Goal: Transaction & Acquisition: Purchase product/service

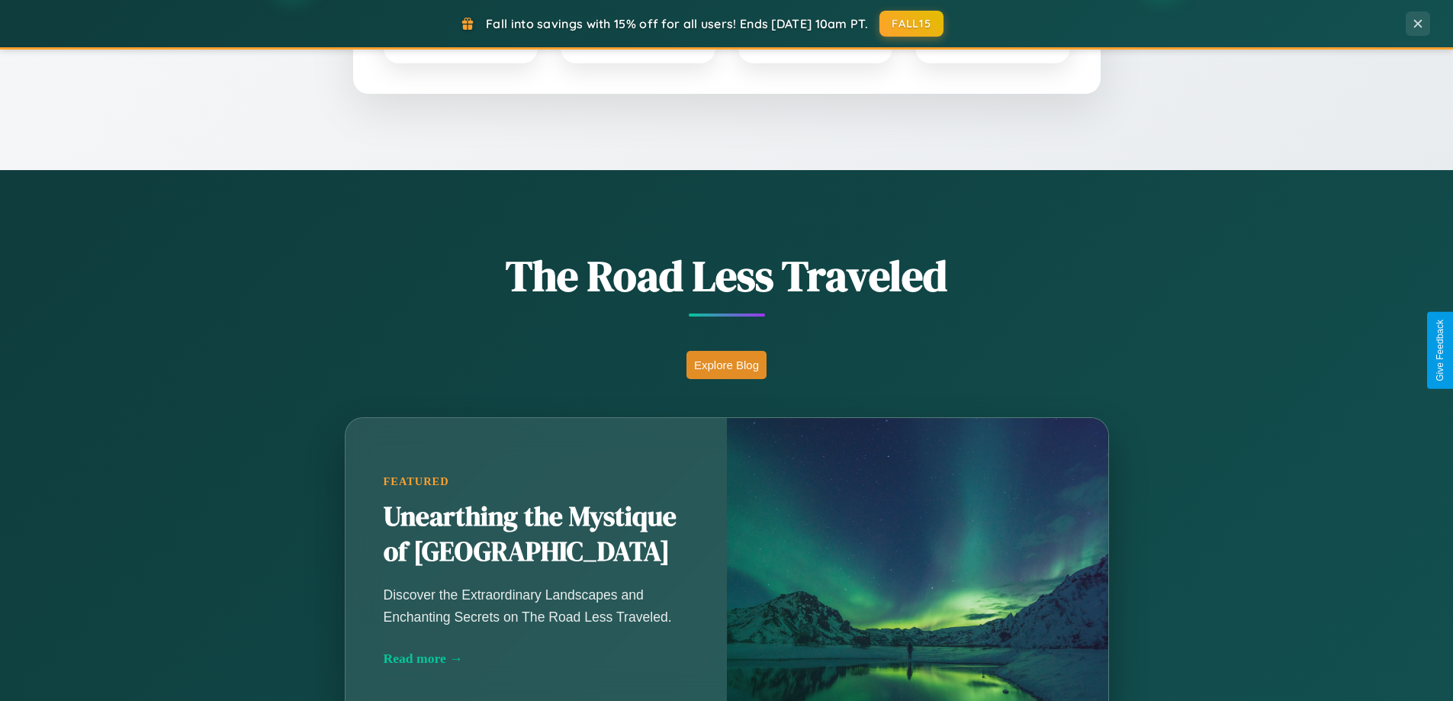
scroll to position [1050, 0]
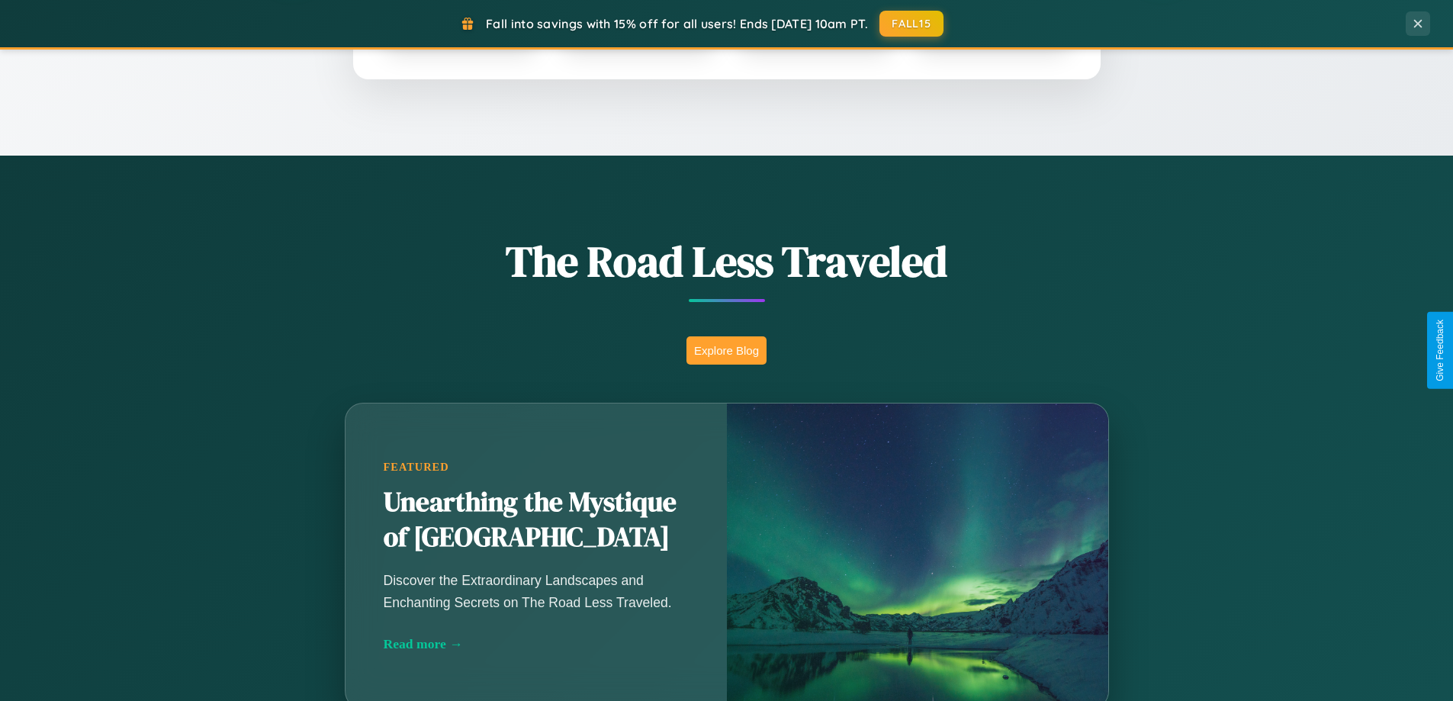
click at [726, 350] on button "Explore Blog" at bounding box center [727, 350] width 80 height 28
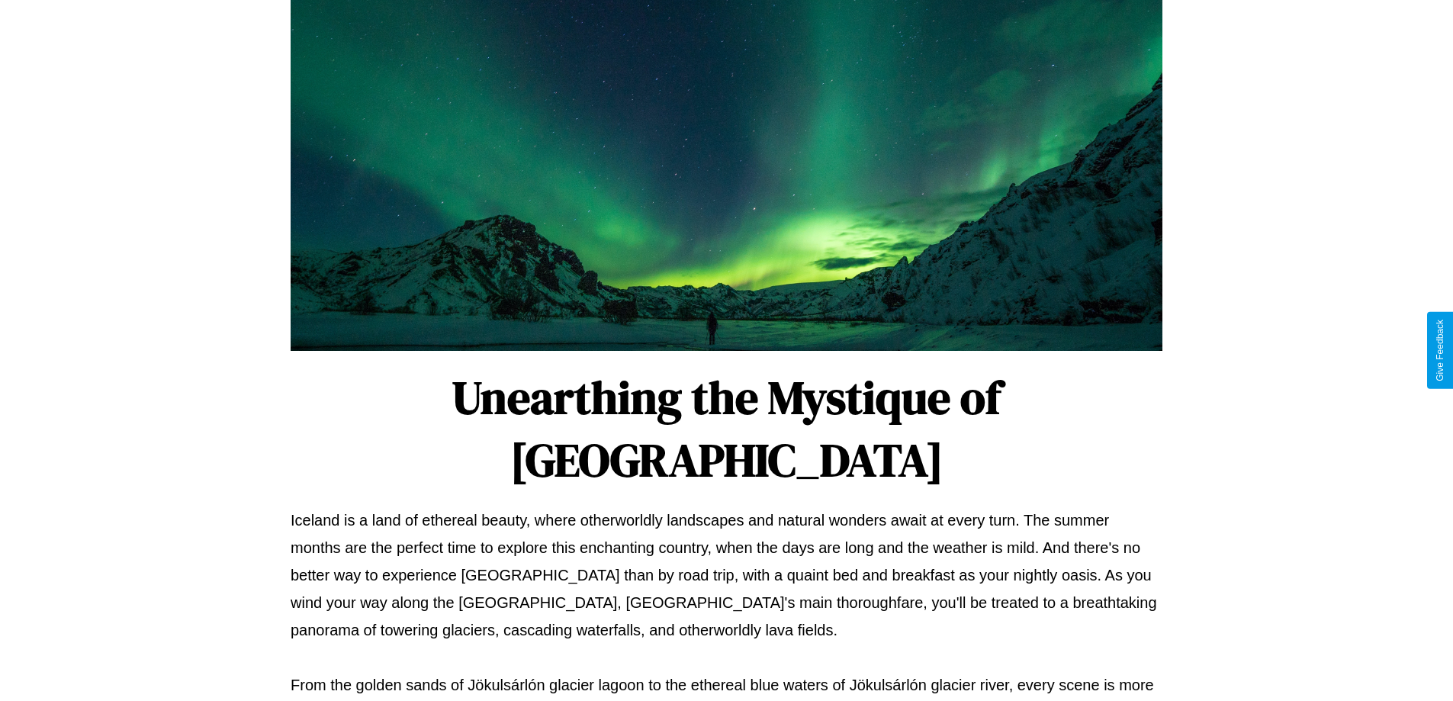
scroll to position [494, 0]
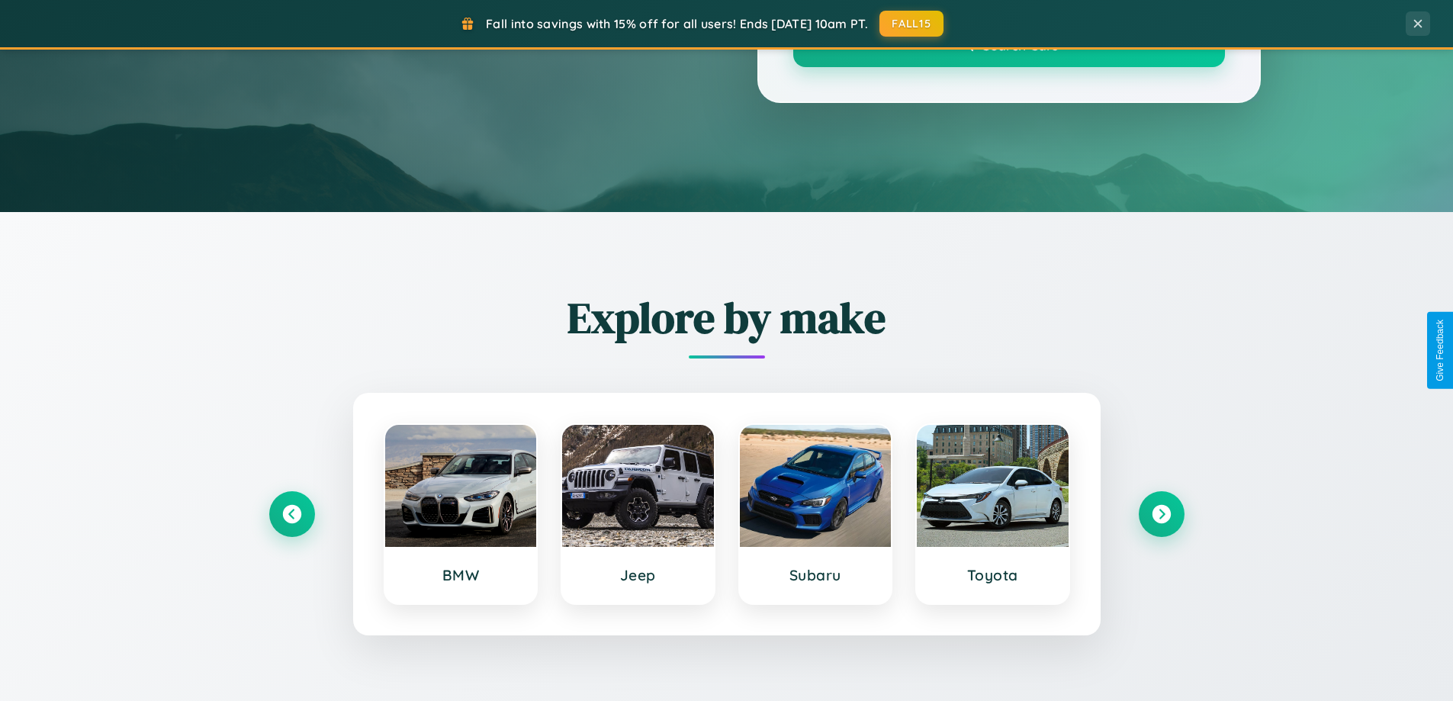
scroll to position [1050, 0]
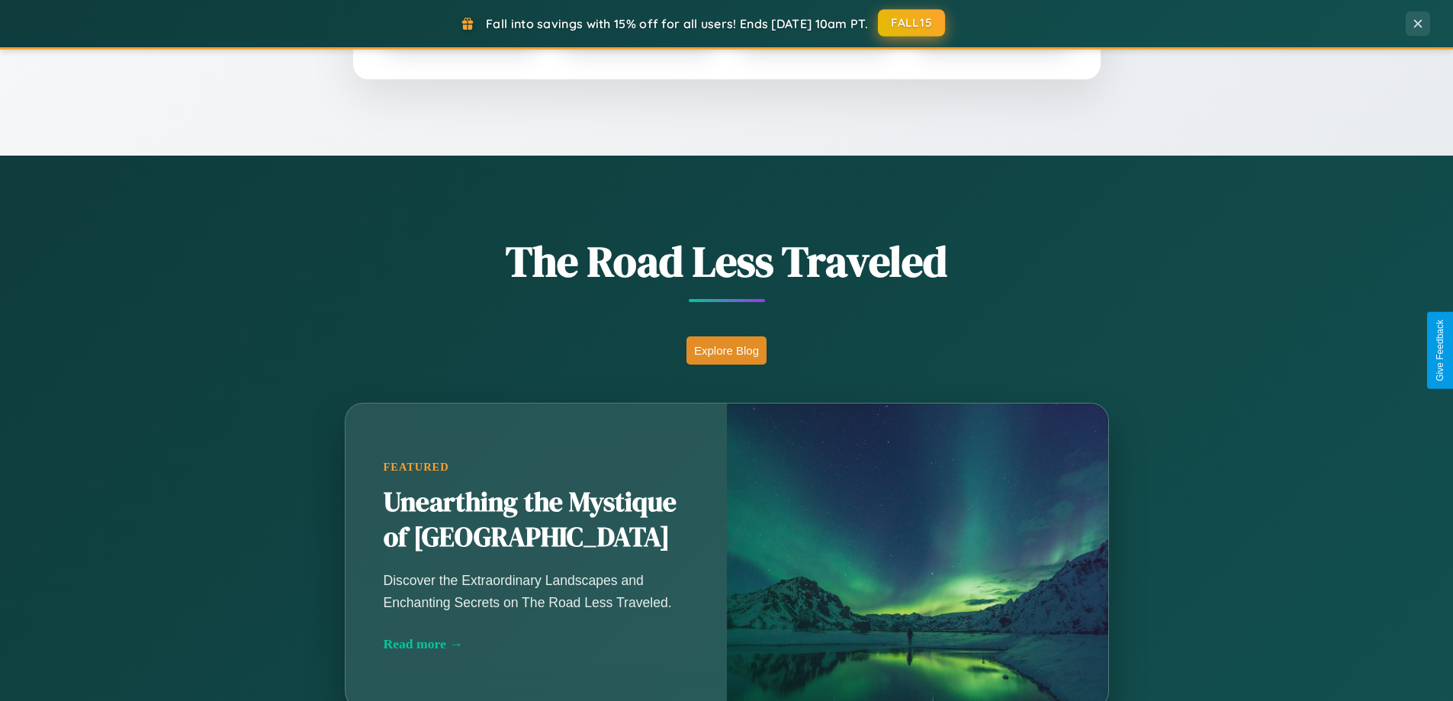
click at [912, 23] on button "FALL15" at bounding box center [911, 22] width 67 height 27
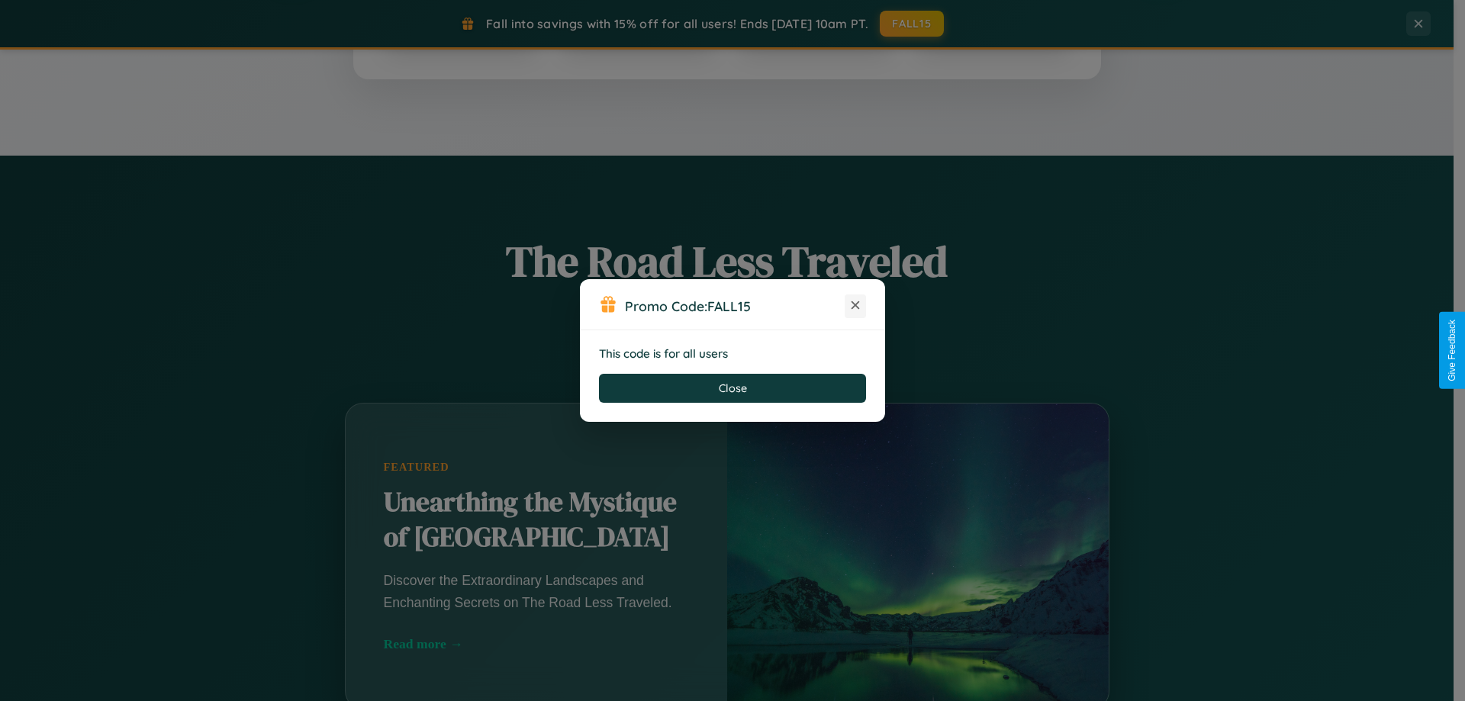
click at [855, 306] on icon at bounding box center [854, 304] width 15 height 15
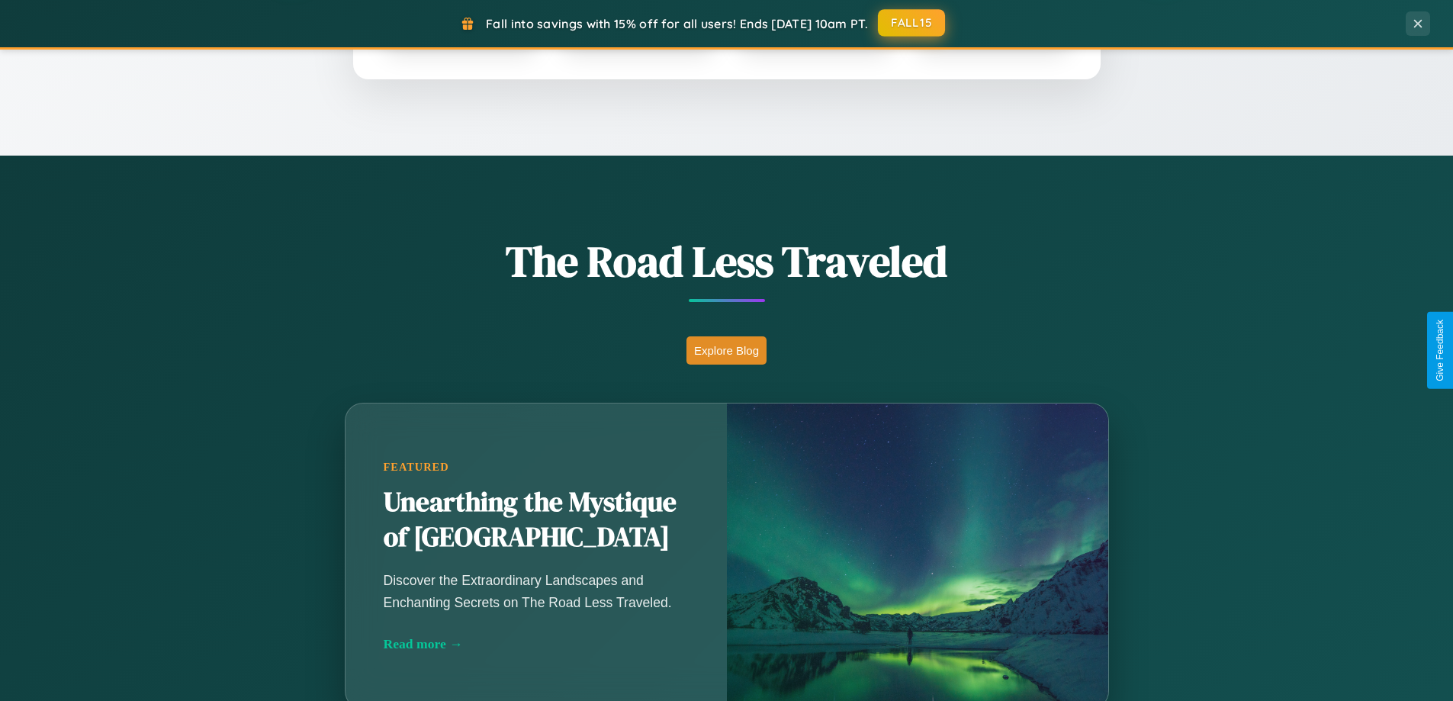
click at [912, 23] on button "FALL15" at bounding box center [911, 22] width 67 height 27
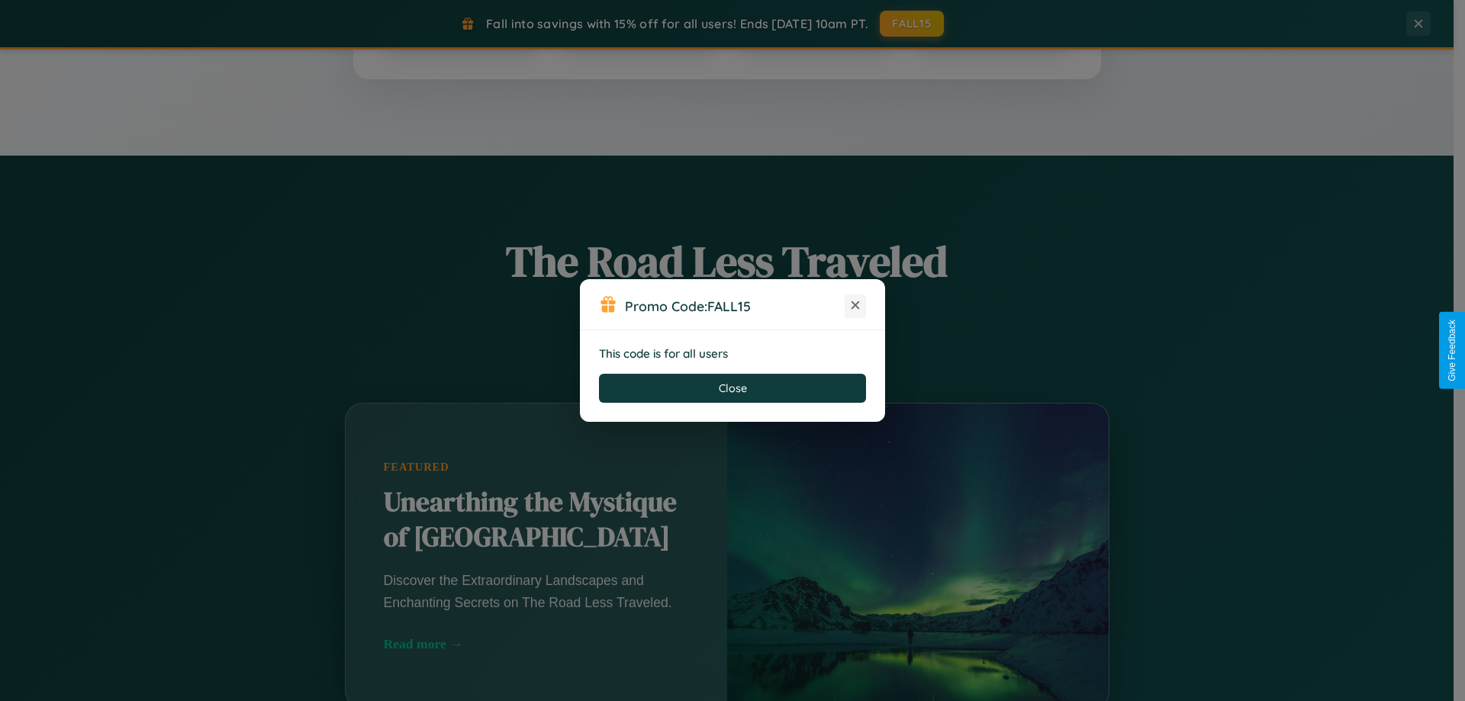
click at [855, 306] on icon at bounding box center [854, 304] width 15 height 15
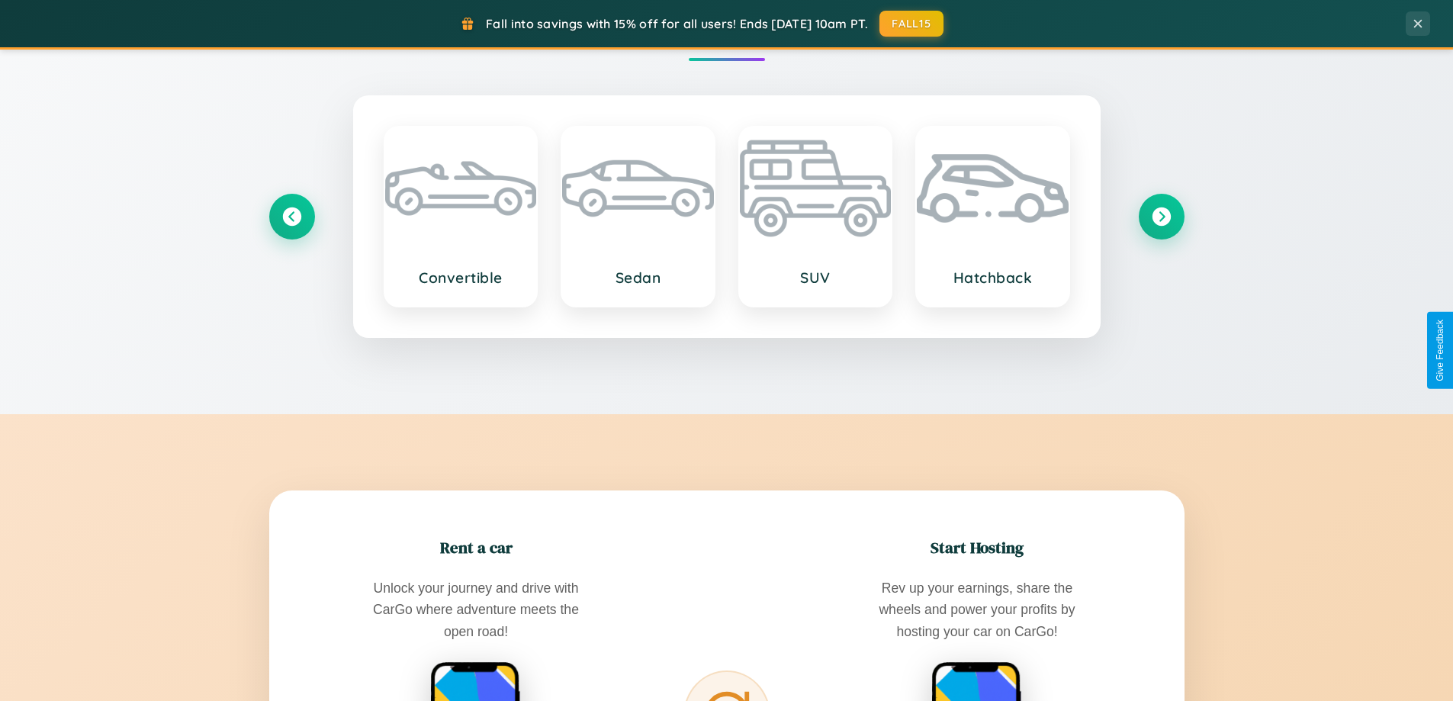
scroll to position [2451, 0]
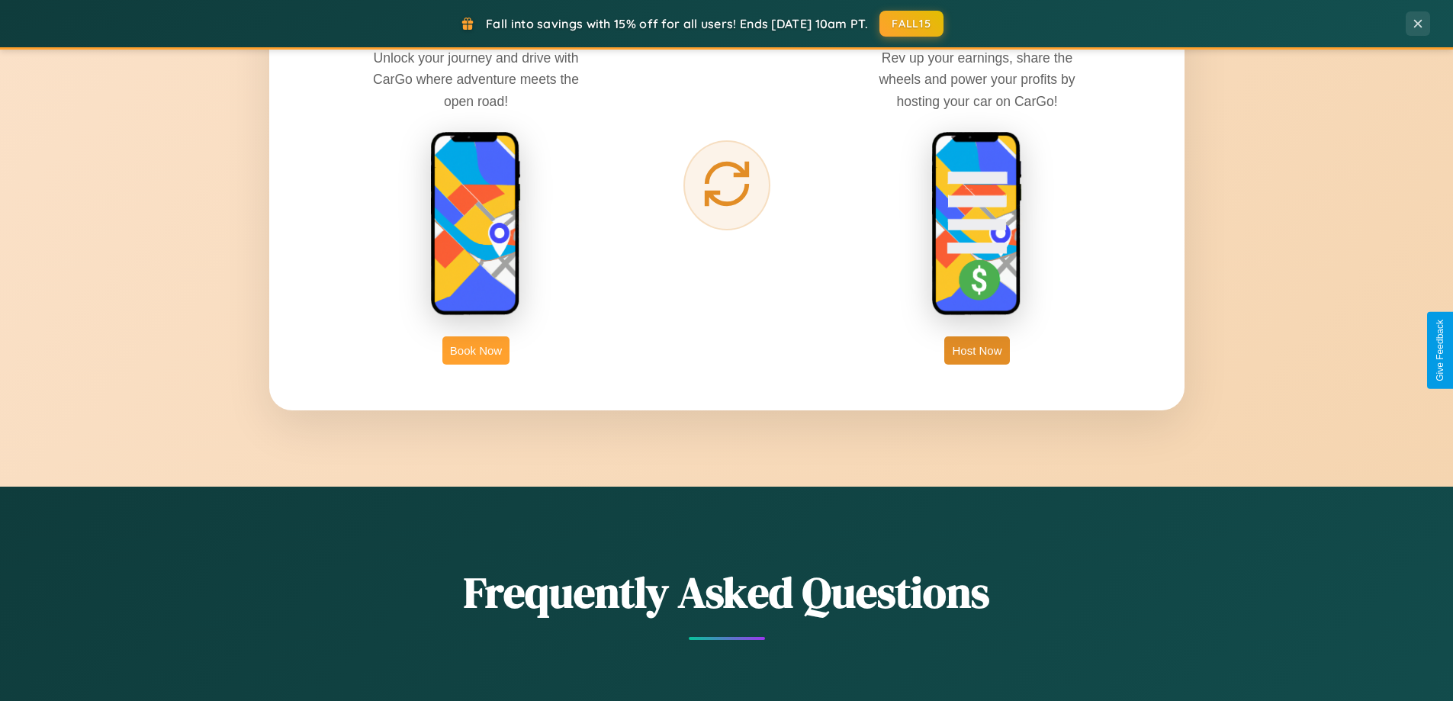
click at [476, 350] on button "Book Now" at bounding box center [475, 350] width 67 height 28
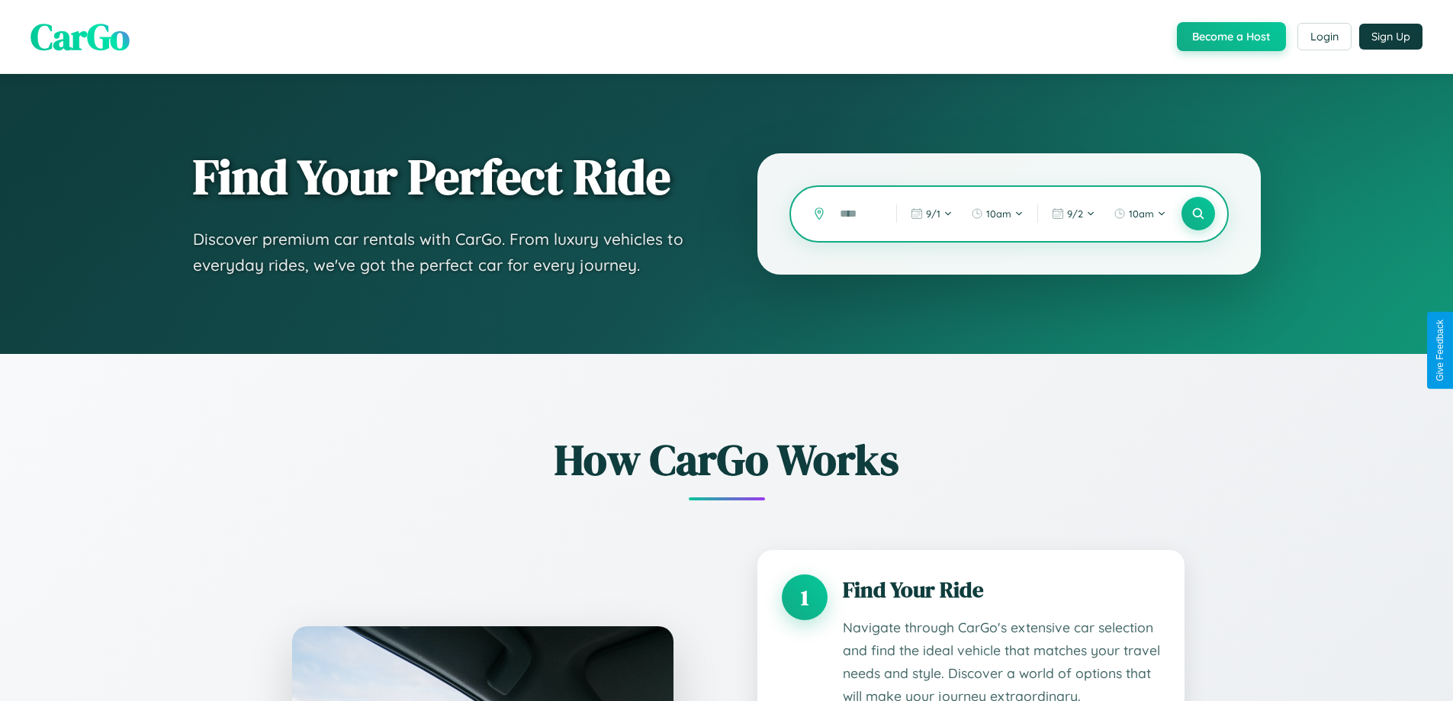
click at [857, 214] on input "text" at bounding box center [856, 214] width 49 height 27
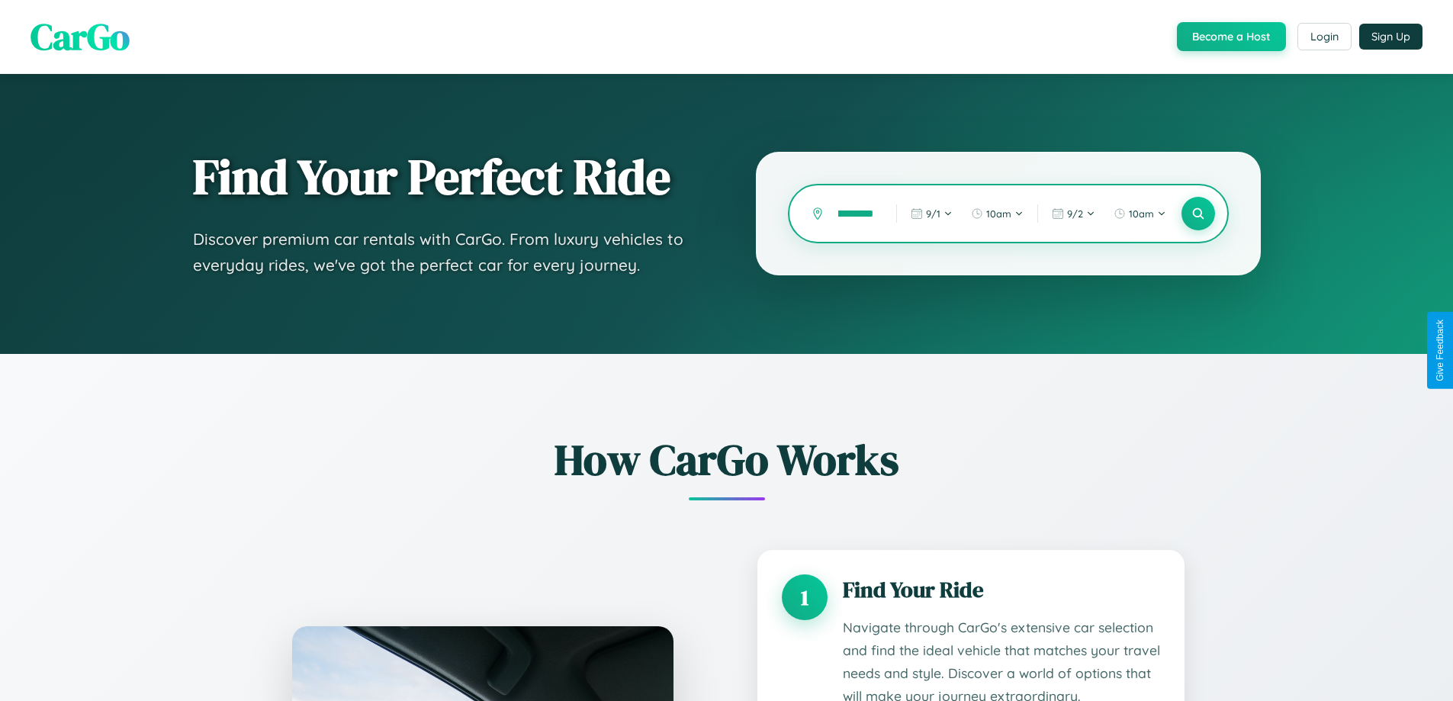
scroll to position [0, 37]
type input "**********"
click at [1198, 214] on icon at bounding box center [1198, 214] width 14 height 14
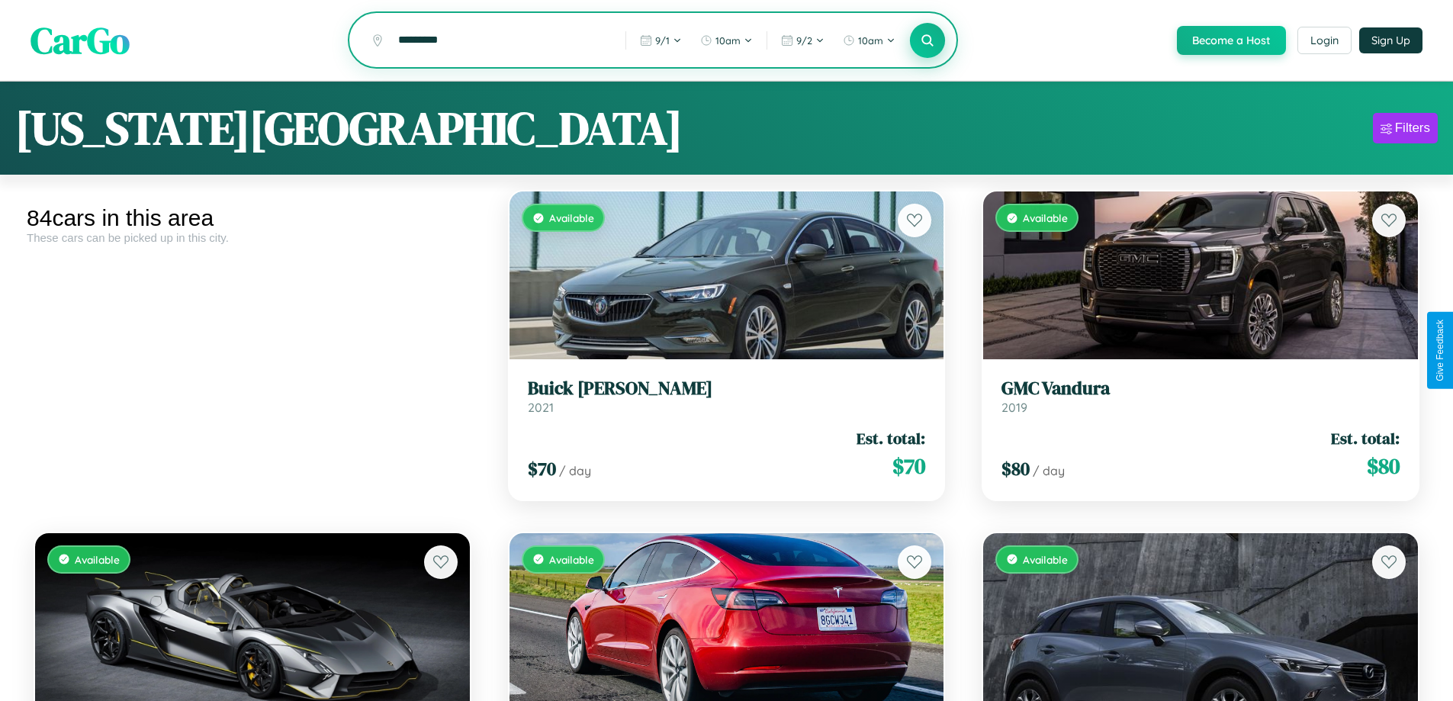
click at [927, 41] on icon at bounding box center [928, 40] width 14 height 14
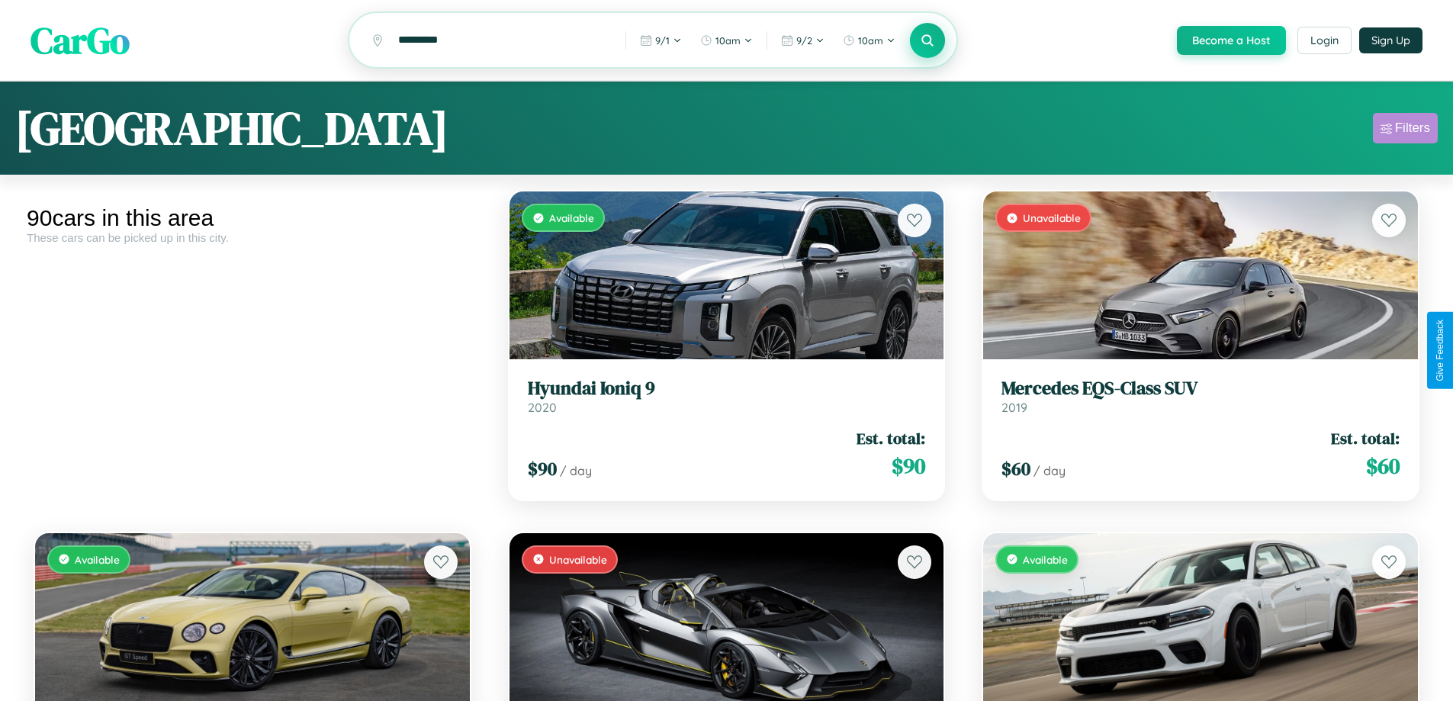
click at [1405, 130] on div "Filters" at bounding box center [1412, 128] width 35 height 15
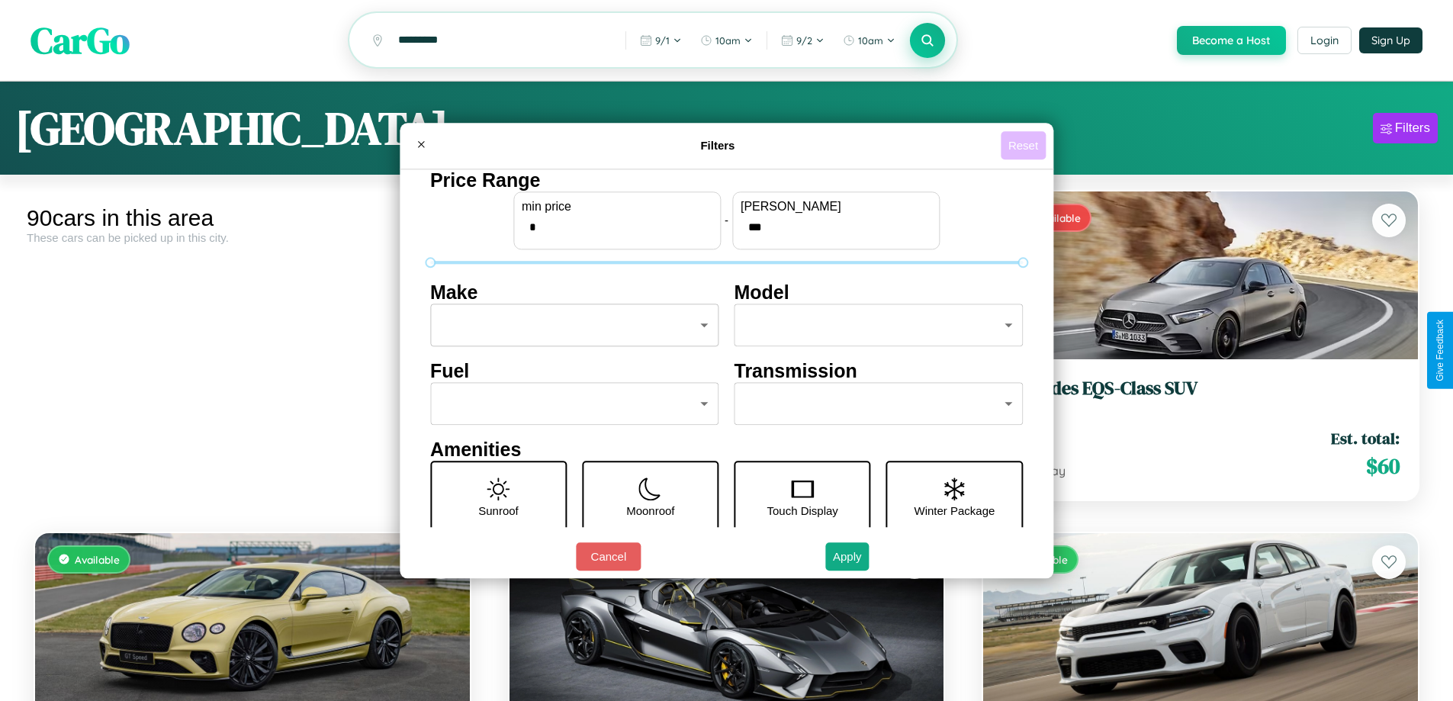
click at [1025, 145] on button "Reset" at bounding box center [1023, 145] width 45 height 28
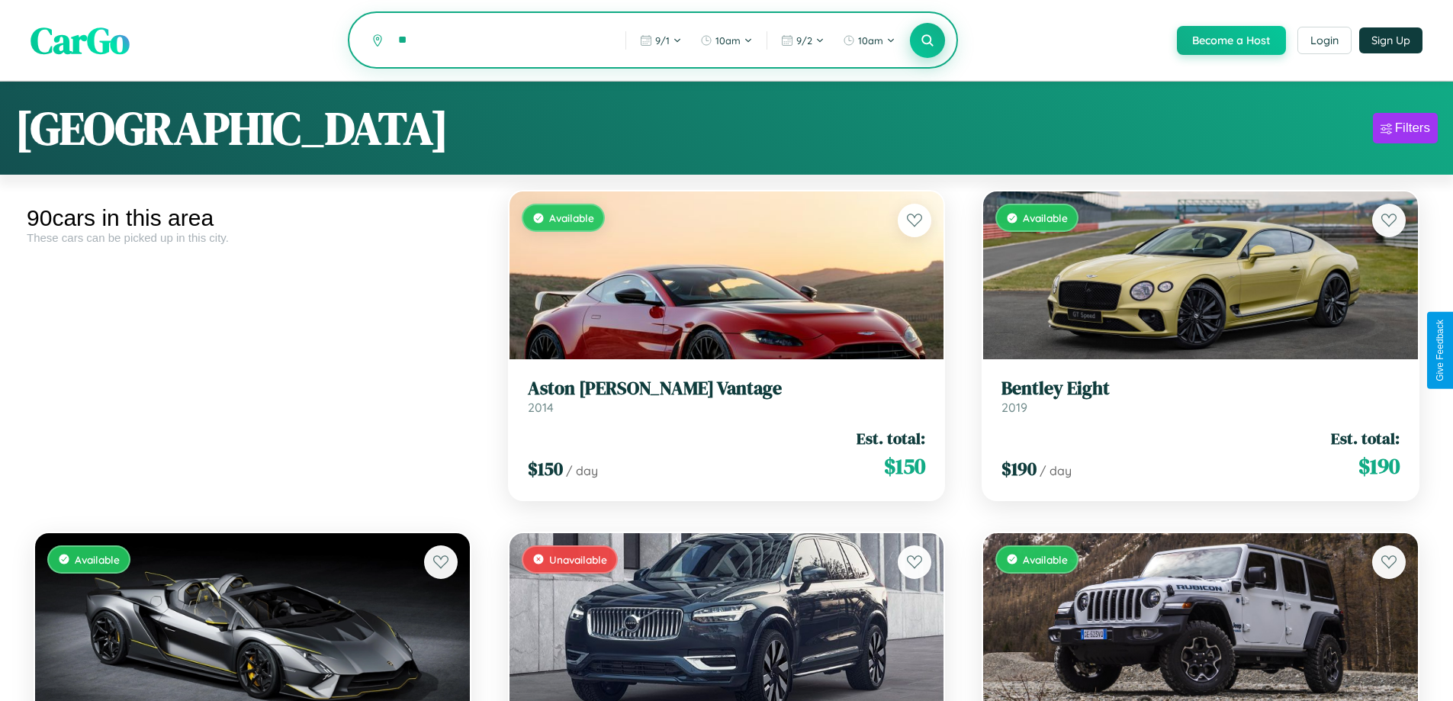
type input "*"
type input "******"
click at [927, 41] on icon at bounding box center [928, 40] width 14 height 14
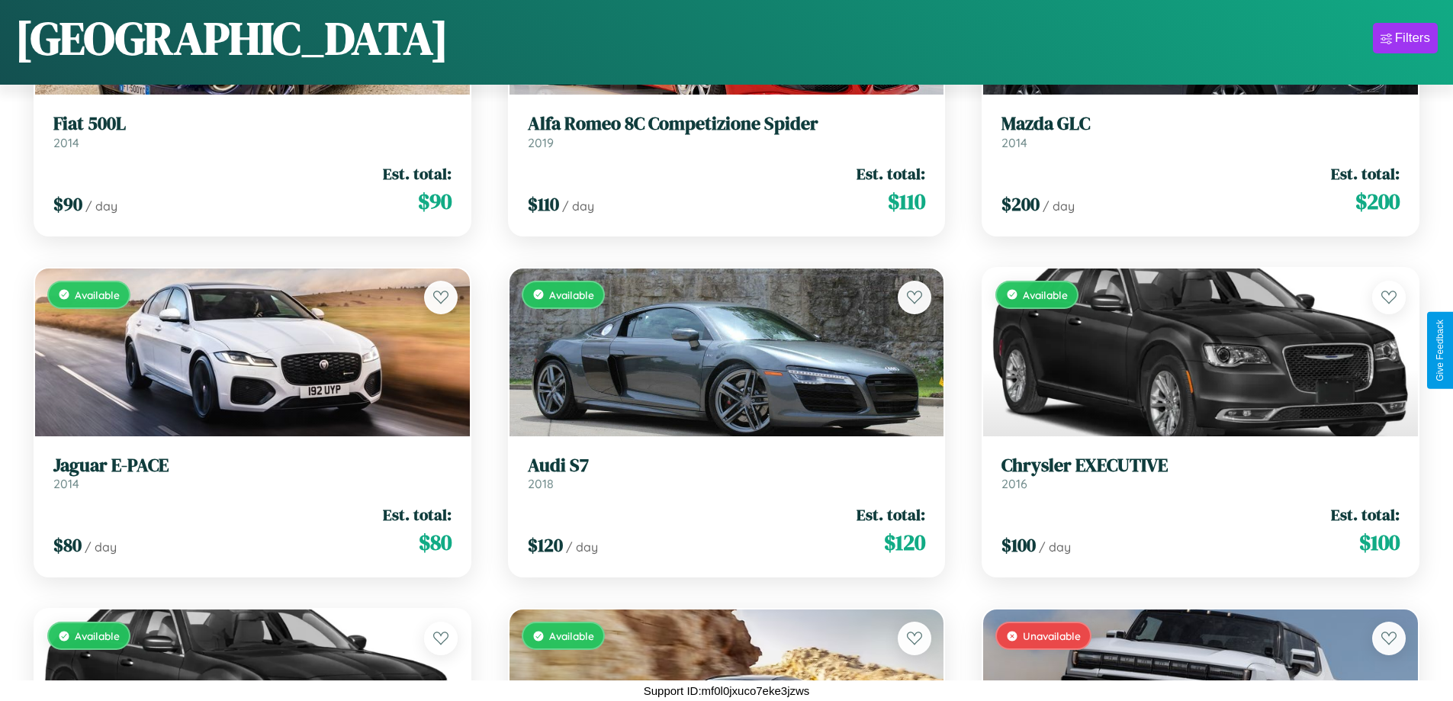
scroll to position [3972, 0]
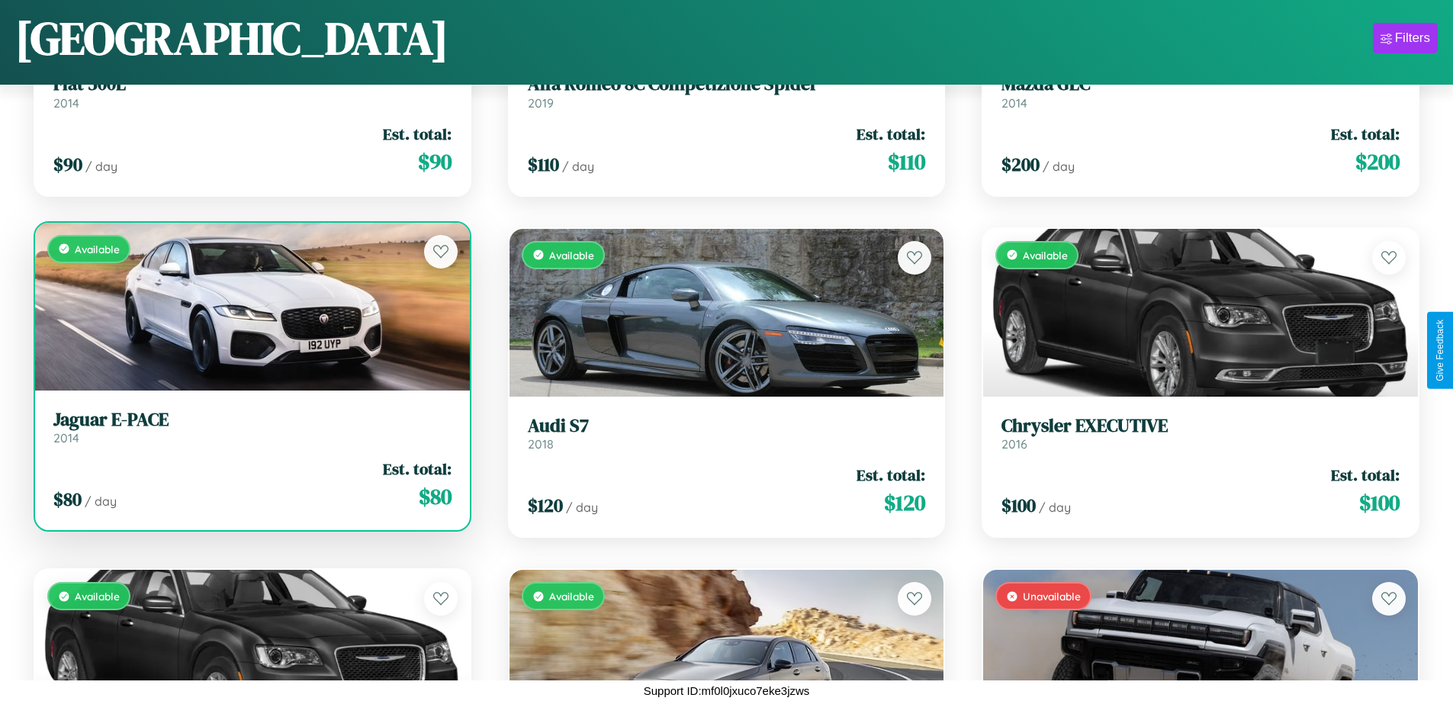
click at [250, 426] on h3 "Jaguar E-PACE" at bounding box center [252, 420] width 398 height 22
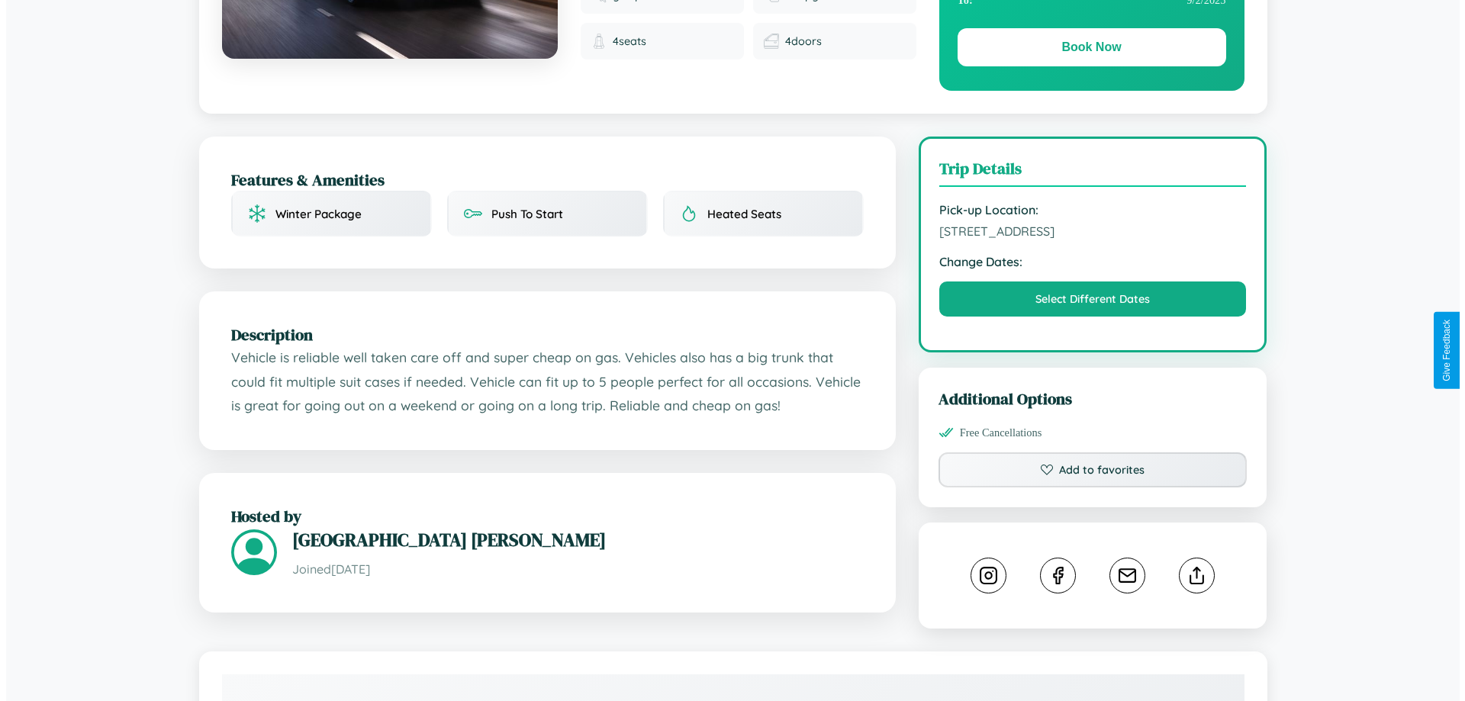
scroll to position [396, 0]
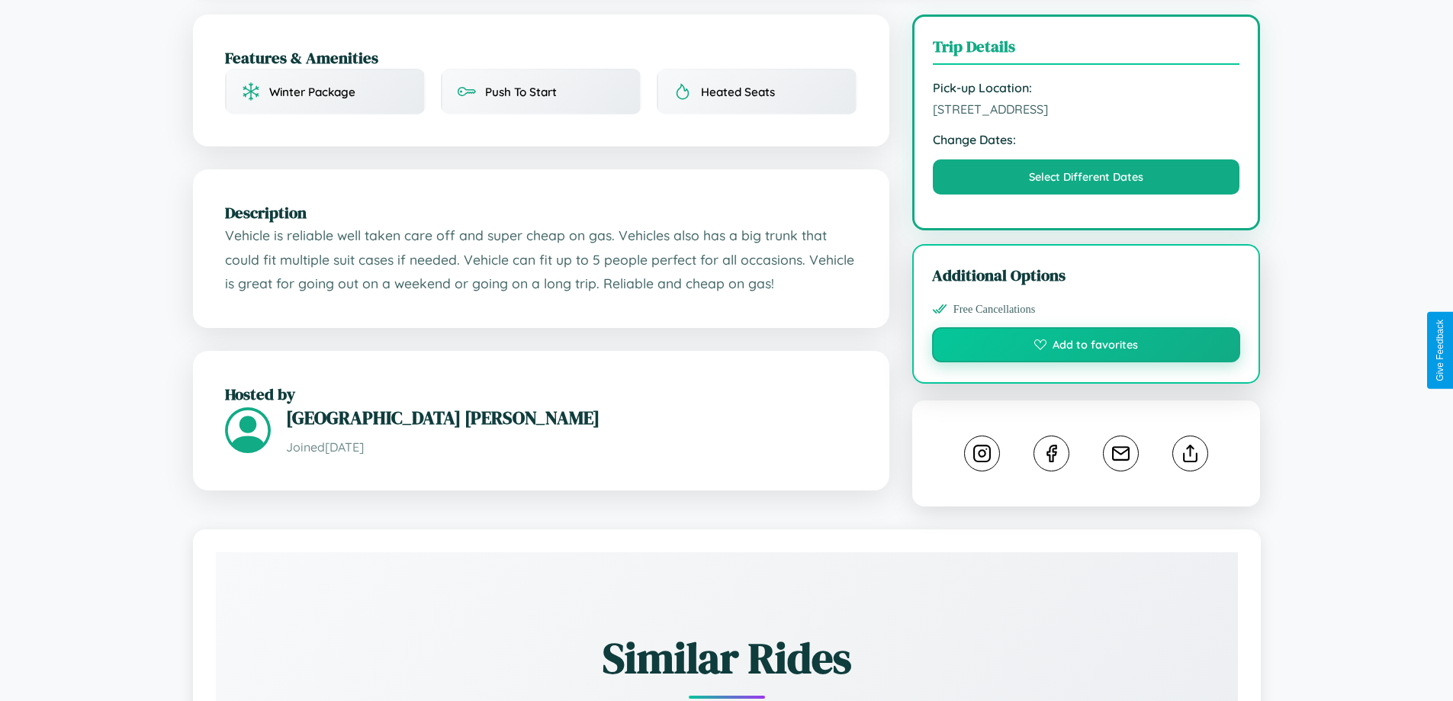
click at [1086, 350] on button "Add to favorites" at bounding box center [1086, 344] width 309 height 35
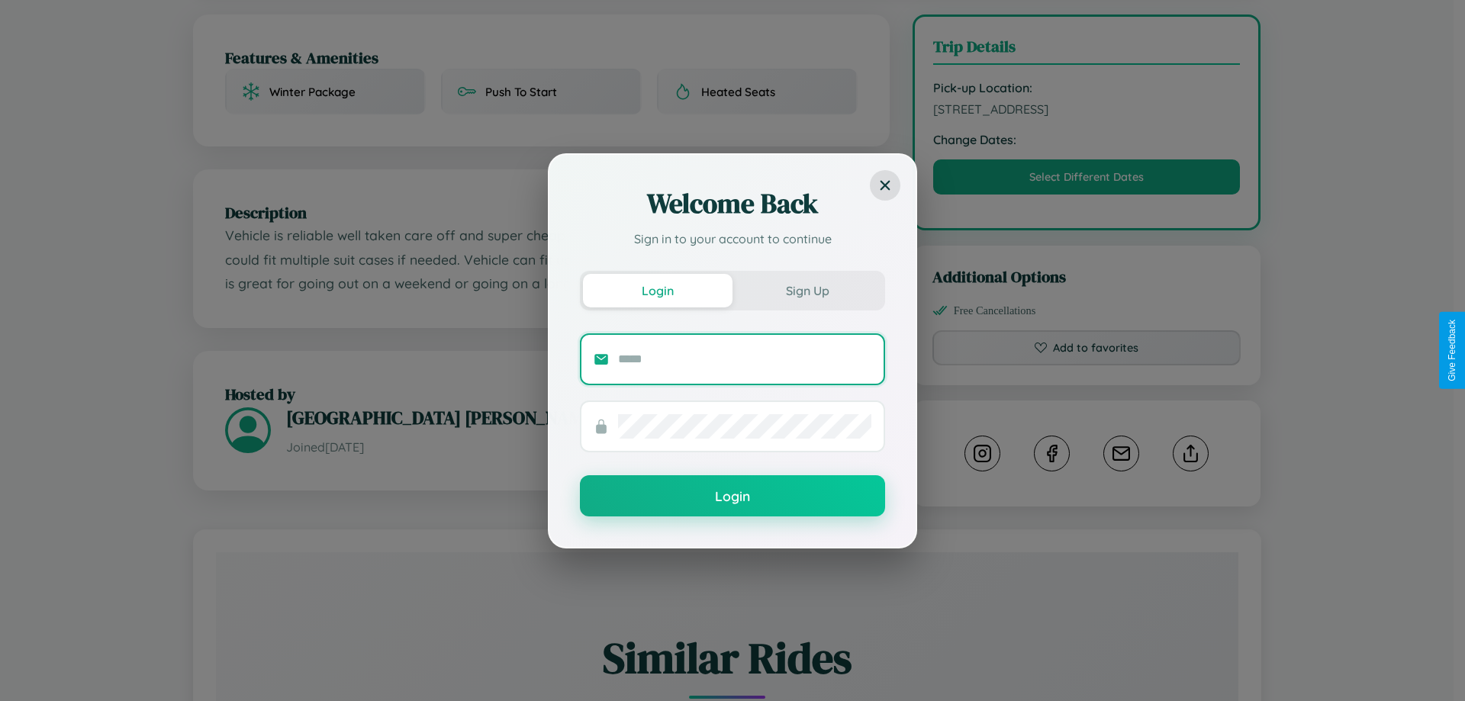
click at [744, 359] on input "text" at bounding box center [744, 359] width 253 height 24
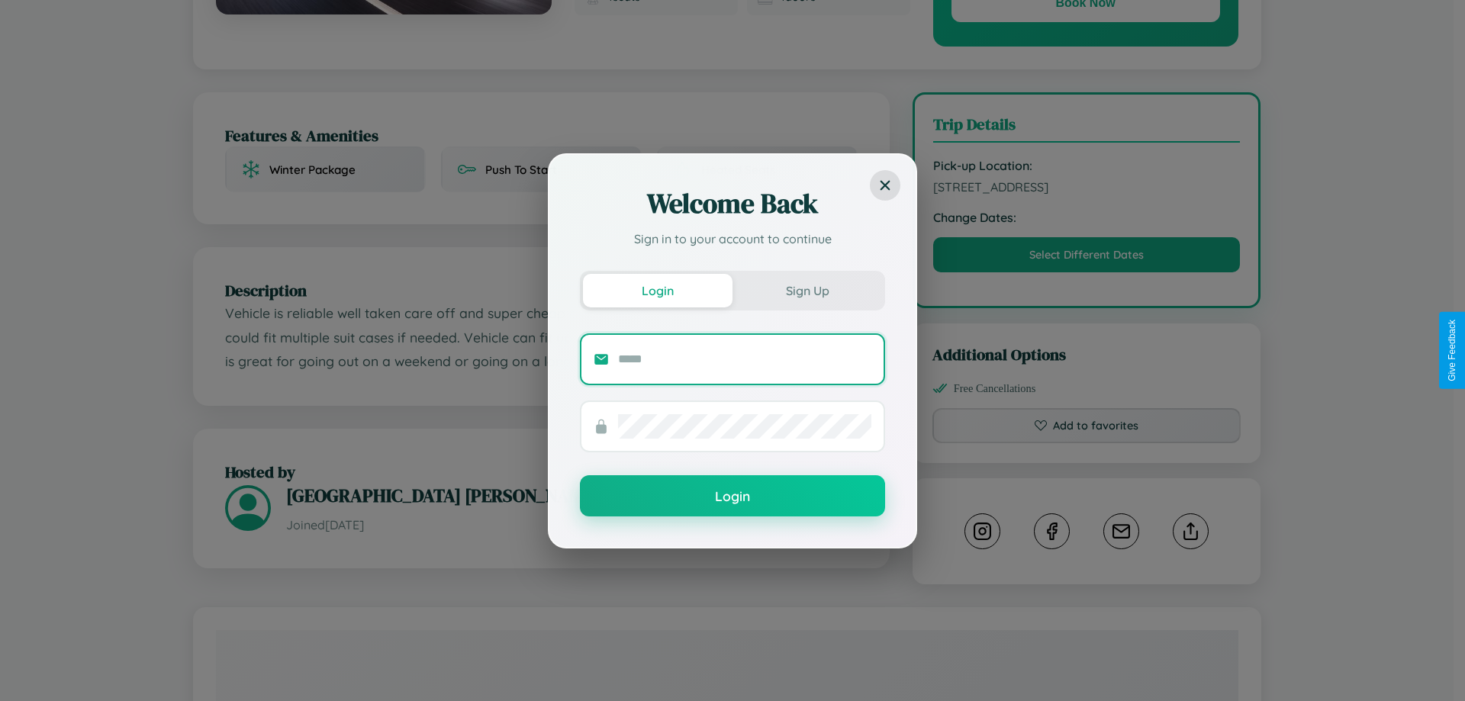
scroll to position [0, 0]
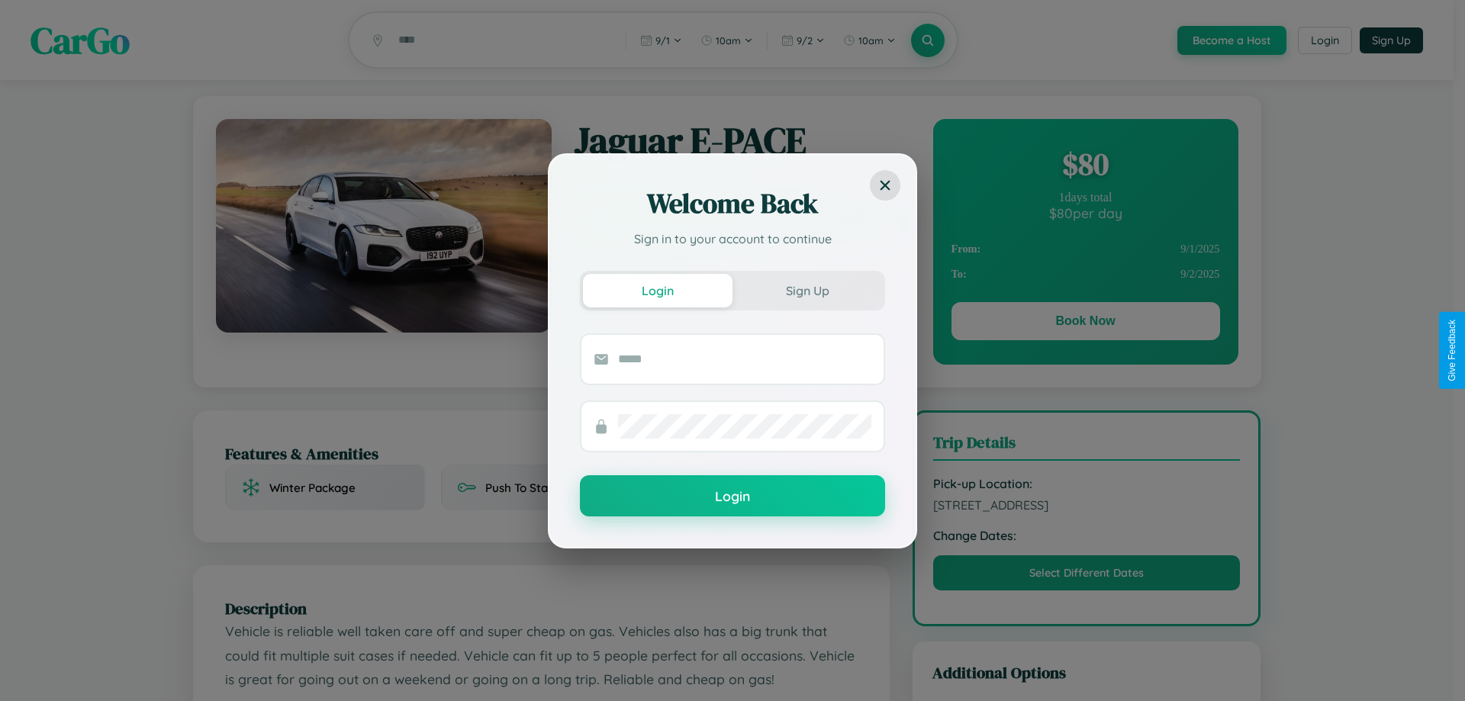
click at [1085, 323] on div "Welcome Back Sign in to your account to continue Login Sign Up Login" at bounding box center [732, 350] width 1465 height 701
